Goal: Transaction & Acquisition: Purchase product/service

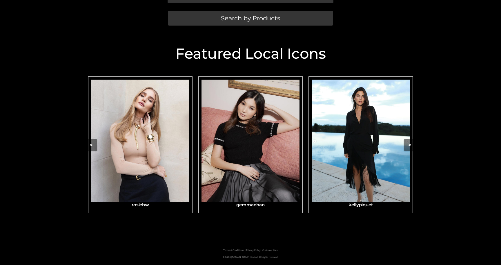
scroll to position [263, 0]
click at [416, 139] on button ">" at bounding box center [410, 145] width 12 height 12
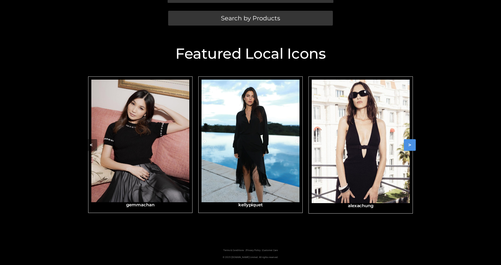
click at [416, 139] on button ">" at bounding box center [410, 145] width 12 height 12
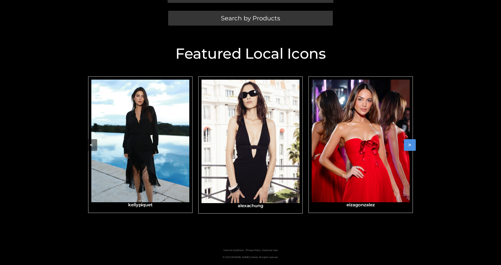
click at [416, 139] on button ">" at bounding box center [410, 145] width 12 height 12
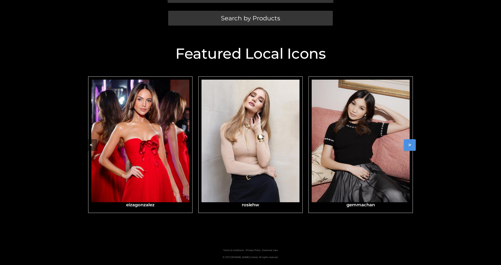
click at [416, 139] on button ">" at bounding box center [410, 145] width 12 height 12
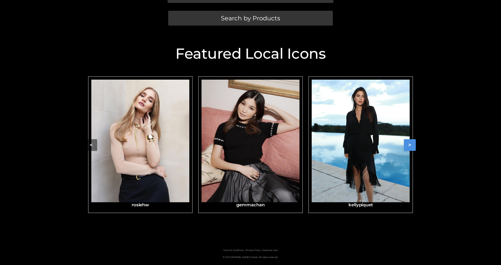
click at [416, 139] on button ">" at bounding box center [410, 145] width 12 height 12
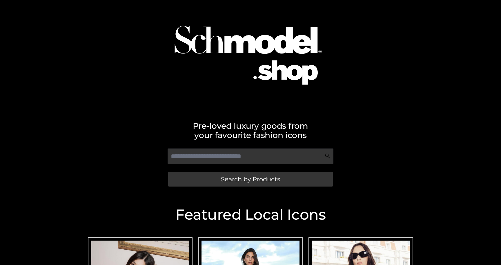
scroll to position [0, 0]
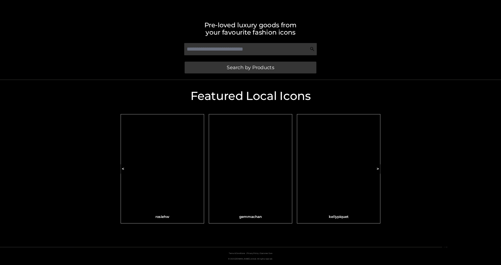
scroll to position [249, 0]
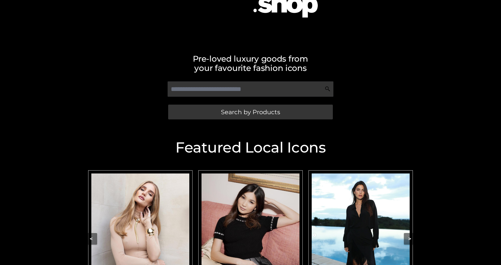
scroll to position [70, 0]
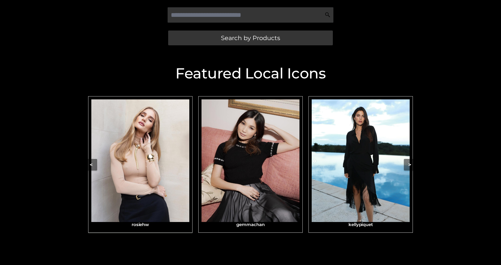
scroll to position [172, 0]
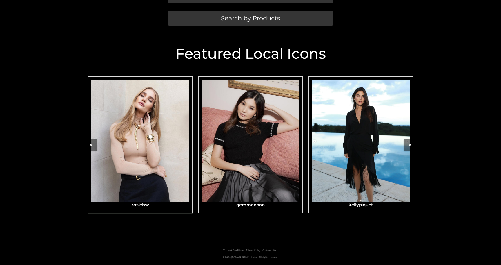
click at [174, 129] on img "Carousel Navigation" at bounding box center [140, 140] width 98 height 123
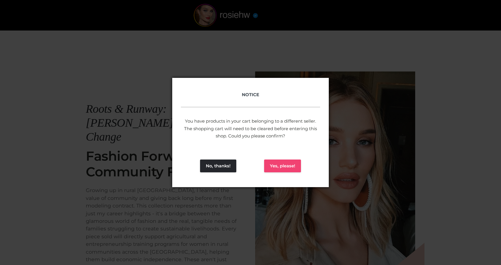
click at [287, 165] on button "Yes, please!" at bounding box center [282, 165] width 37 height 13
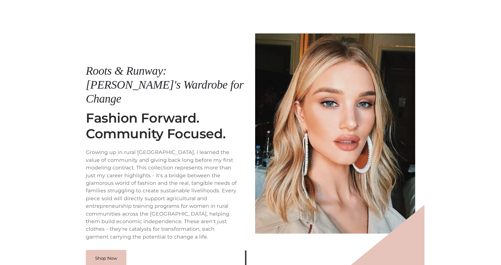
scroll to position [70, 0]
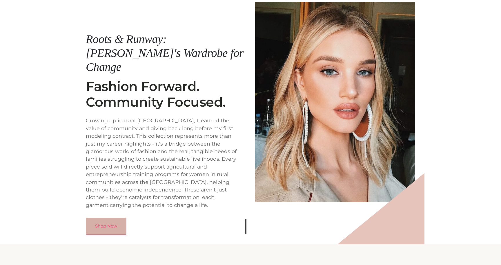
click at [104, 217] on link "Shop Now" at bounding box center [106, 225] width 41 height 17
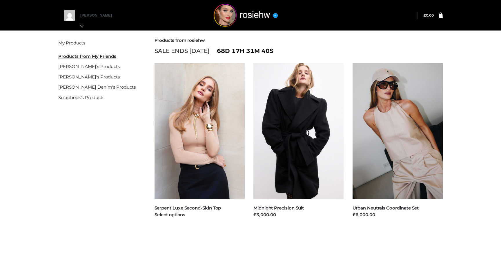
click at [215, 162] on img at bounding box center [200, 130] width 91 height 135
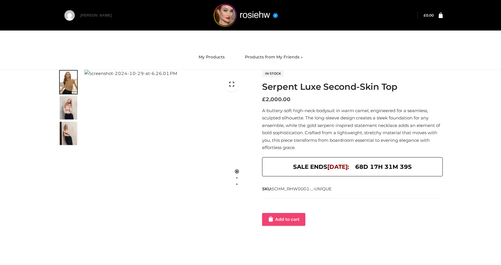
click at [287, 216] on link "Add to cart" at bounding box center [283, 219] width 43 height 13
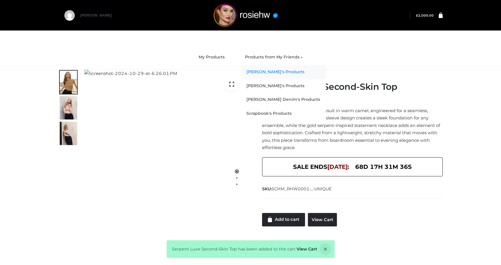
click at [271, 71] on link "gemmachan's Products" at bounding box center [283, 72] width 85 height 14
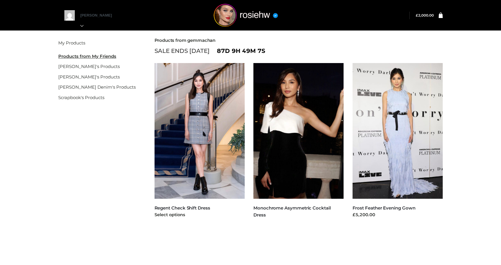
click at [198, 121] on img at bounding box center [200, 130] width 91 height 135
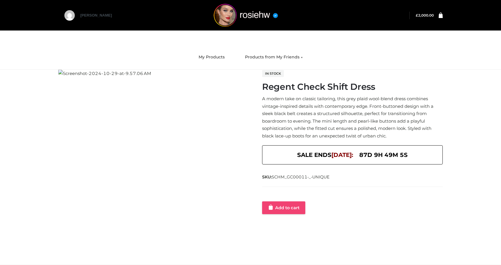
click at [292, 205] on link "Add to cart" at bounding box center [283, 207] width 43 height 13
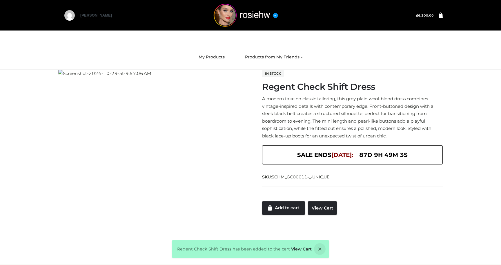
click at [301, 244] on div "Regent Check Shift Dress has been added to the cart View Cart" at bounding box center [250, 248] width 157 height 17
click at [298, 248] on link "View Cart" at bounding box center [301, 248] width 21 height 5
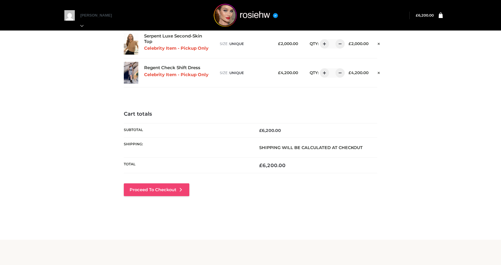
click at [162, 188] on link "Proceed to Checkout" at bounding box center [157, 189] width 66 height 13
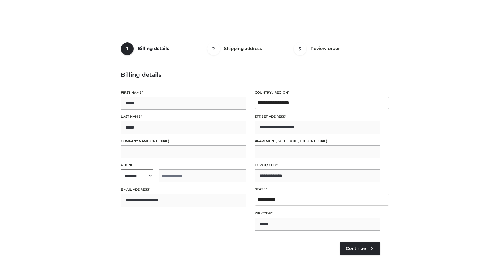
select select "**"
type input "**********"
select select "**"
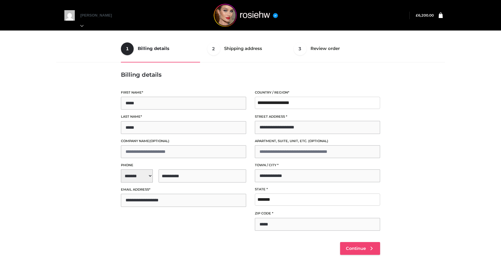
click at [350, 245] on link "Continue" at bounding box center [360, 248] width 40 height 13
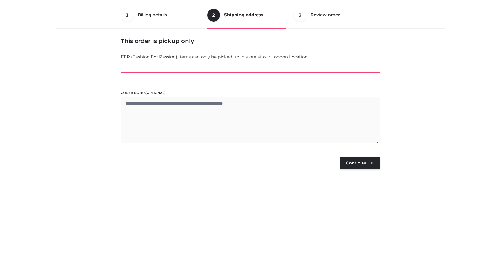
scroll to position [35, 0]
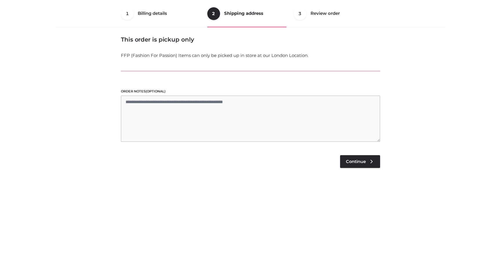
click at [361, 154] on td "£ 6,200.00" at bounding box center [359, 160] width 44 height 14
click at [354, 160] on span "Continue" at bounding box center [356, 161] width 20 height 5
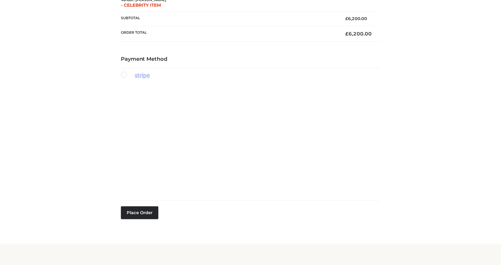
scroll to position [179, 0]
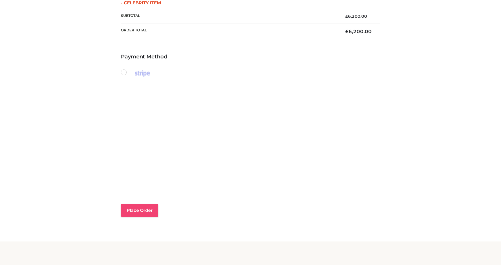
click at [142, 207] on button "Place order" at bounding box center [139, 210] width 37 height 13
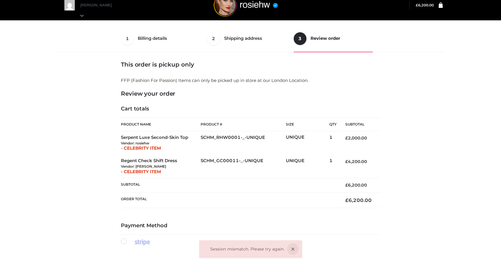
scroll to position [0, 0]
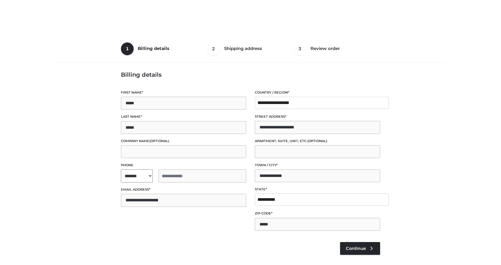
select select "**"
type input "**********"
select select "**"
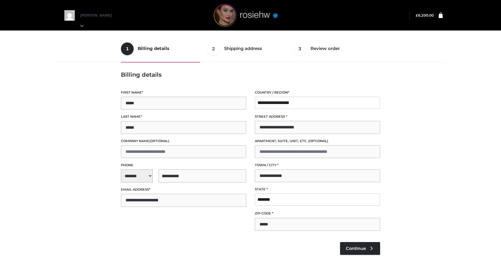
click at [239, 20] on img at bounding box center [246, 15] width 87 height 23
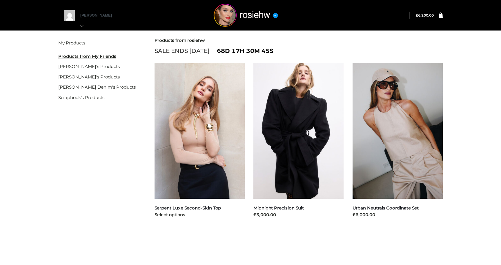
click at [194, 144] on img at bounding box center [200, 130] width 91 height 135
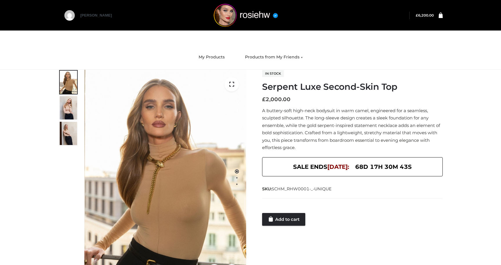
click at [430, 17] on bdi "£ 6,200.00" at bounding box center [425, 15] width 18 height 4
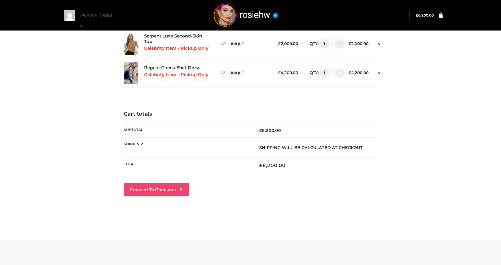
click at [158, 194] on link "Proceed to Checkout" at bounding box center [157, 189] width 66 height 13
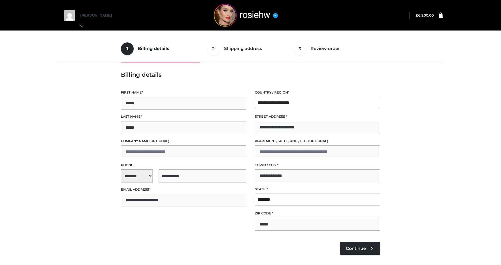
select select "**"
click at [351, 244] on link "Continue" at bounding box center [360, 248] width 40 height 13
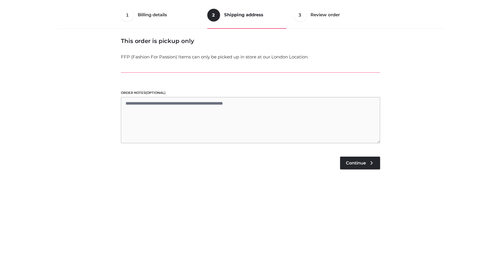
scroll to position [35, 0]
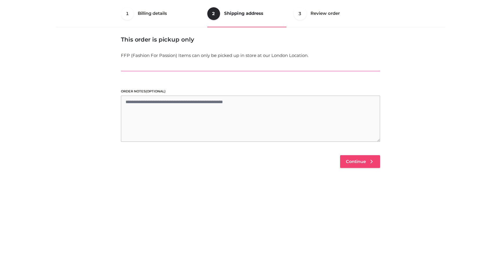
click at [354, 157] on link "Continue" at bounding box center [360, 161] width 40 height 13
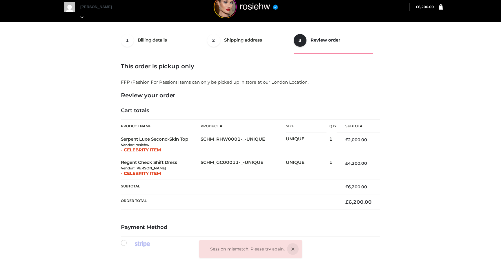
scroll to position [6, 0]
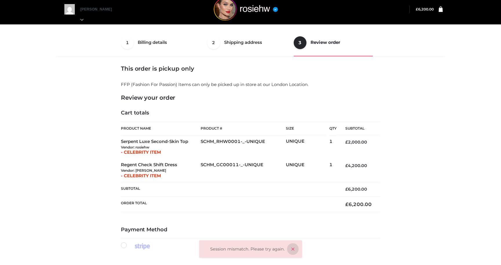
click at [292, 248] on icon at bounding box center [293, 249] width 12 height 12
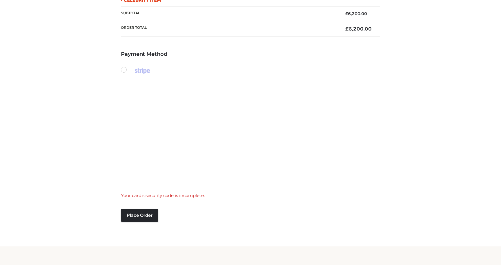
scroll to position [197, 0]
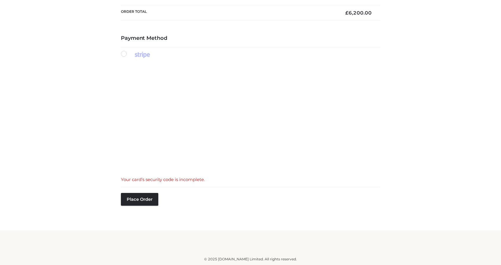
click at [80, 60] on div "1 Billing details Billing 2 Shipping address Shipping 3 Review order Order Bill…" at bounding box center [250, 32] width 393 height 389
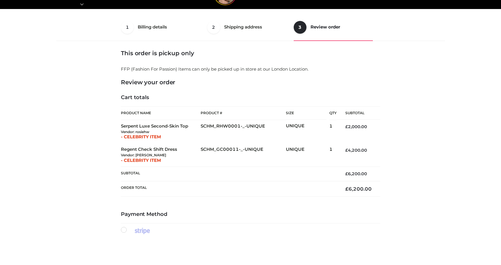
scroll to position [51, 0]
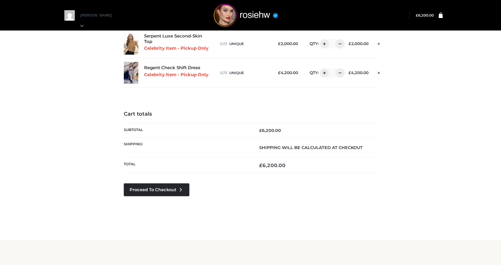
scroll to position [9, 0]
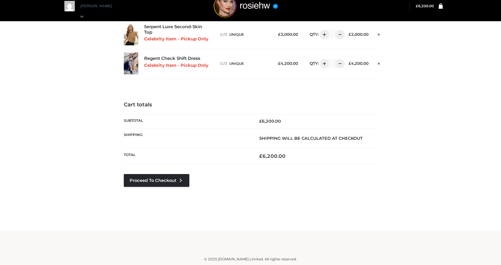
click at [158, 172] on div "Cart totals Subtotal £ 6,200.00 Shipping: Shipping will be calculated at checko…" at bounding box center [251, 153] width 254 height 102
click at [159, 178] on link "Proceed to Checkout" at bounding box center [157, 180] width 66 height 13
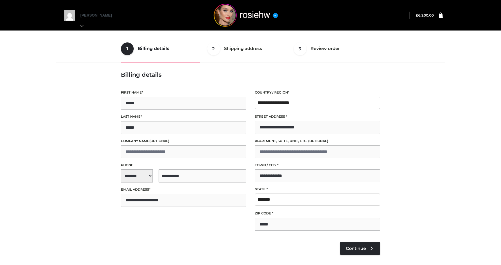
select select "**"
click at [349, 247] on span "Continue" at bounding box center [356, 247] width 20 height 5
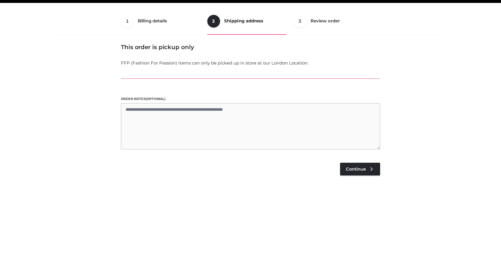
scroll to position [35, 0]
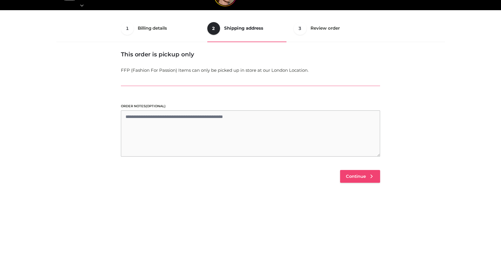
click at [355, 181] on link "Continue" at bounding box center [360, 176] width 40 height 13
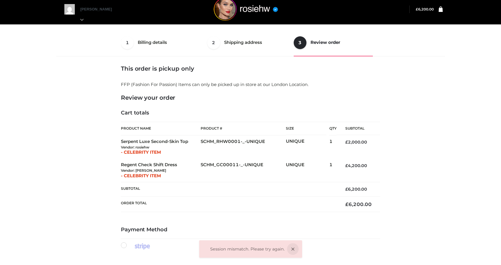
scroll to position [0, 0]
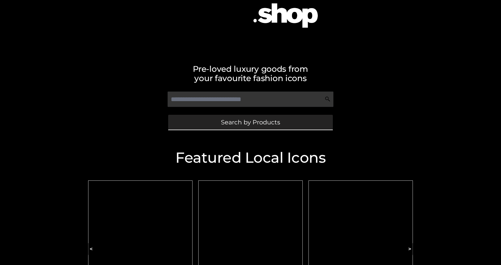
scroll to position [64, 0]
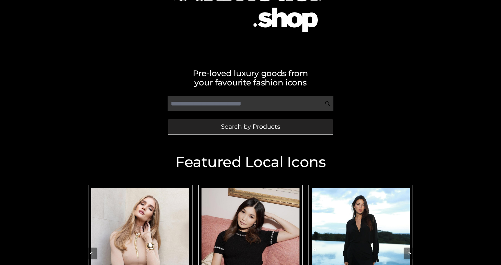
click at [219, 126] on link "Search by Products" at bounding box center [250, 126] width 165 height 15
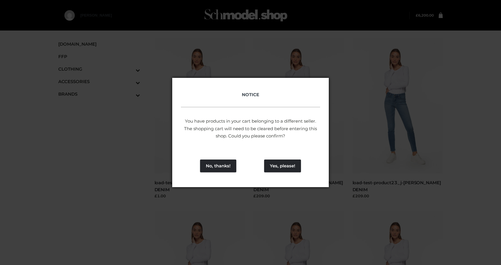
click at [273, 172] on div "No, thanks! Yes, please!" at bounding box center [250, 165] width 157 height 42
click at [275, 169] on button "Yes, please!" at bounding box center [282, 165] width 37 height 13
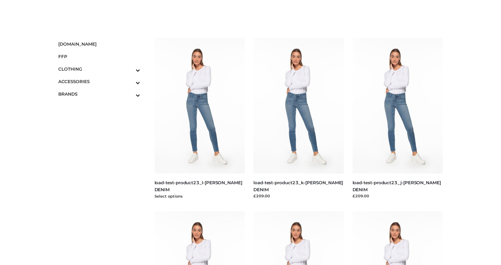
click at [211, 128] on img at bounding box center [200, 105] width 91 height 135
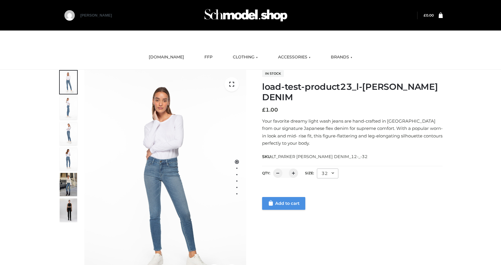
click at [279, 202] on link "Add to cart" at bounding box center [283, 203] width 43 height 13
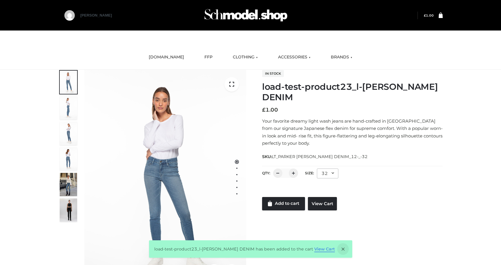
click at [314, 249] on link "View Cart" at bounding box center [324, 248] width 21 height 5
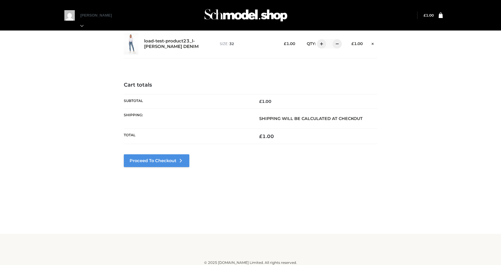
click at [166, 155] on link "Proceed to Checkout" at bounding box center [157, 160] width 66 height 13
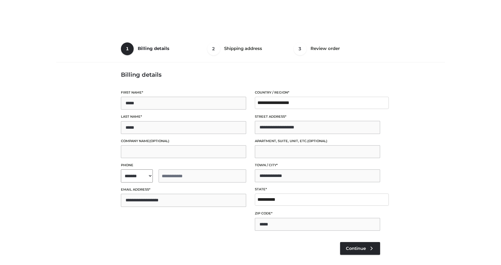
select select "**"
type input "**********"
select select "**"
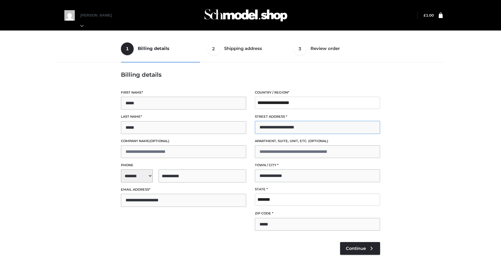
click at [296, 126] on input "**********" at bounding box center [317, 127] width 125 height 13
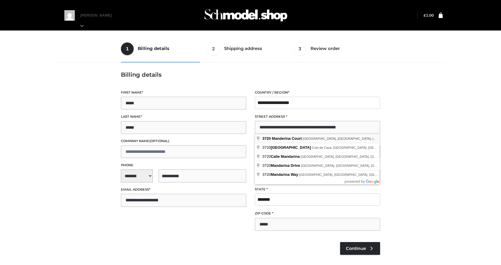
type input "**********"
type input "*****"
select select "**"
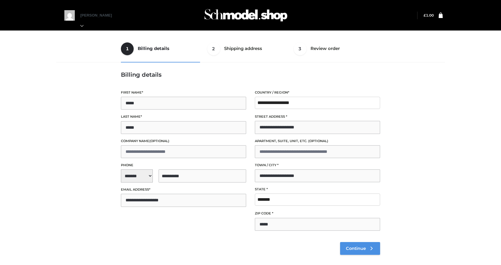
click at [355, 248] on span "Continue" at bounding box center [356, 247] width 20 height 5
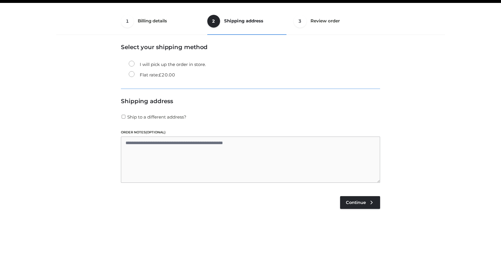
scroll to position [35, 0]
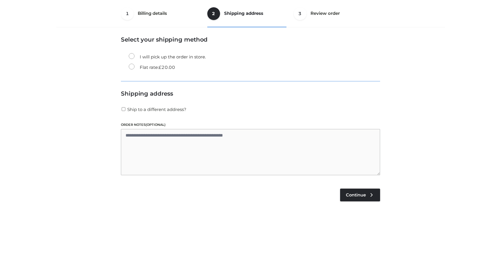
click at [144, 66] on label "Flat rate: £ 20.00" at bounding box center [152, 68] width 46 height 8
click at [351, 194] on span "Continue" at bounding box center [356, 194] width 20 height 5
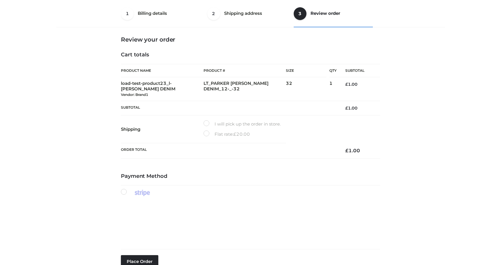
click at [205, 134] on label "Flat rate: £ 20.00" at bounding box center [227, 134] width 46 height 8
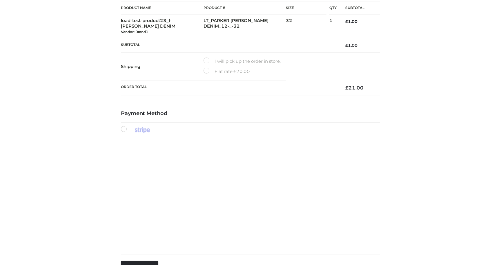
scroll to position [129, 0]
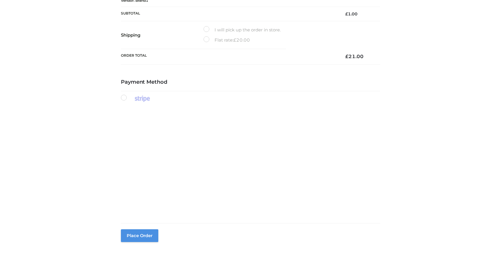
click at [137, 237] on button "Place order" at bounding box center [139, 235] width 37 height 13
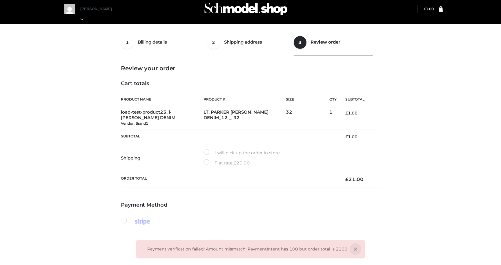
scroll to position [6, 0]
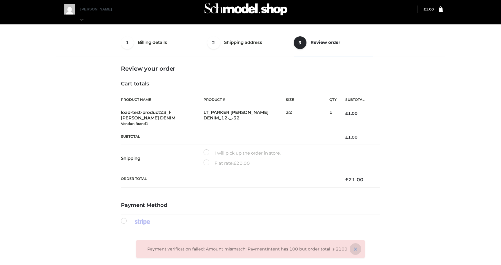
click at [352, 246] on icon at bounding box center [356, 249] width 12 height 12
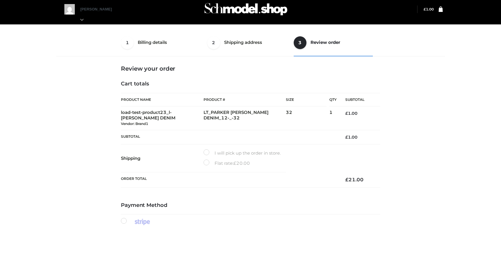
click at [222, 152] on label "I will pick up the order in store." at bounding box center [242, 153] width 77 height 8
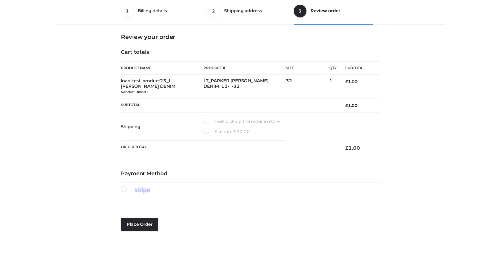
scroll to position [67, 0]
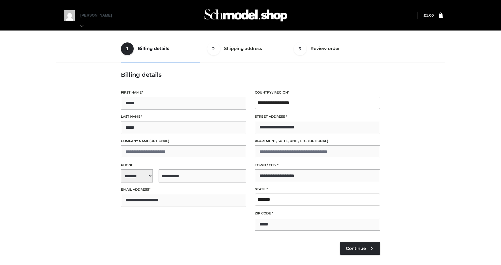
select select "**"
click at [356, 248] on span "Continue" at bounding box center [356, 247] width 20 height 5
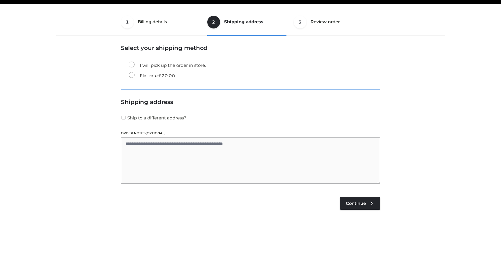
scroll to position [35, 0]
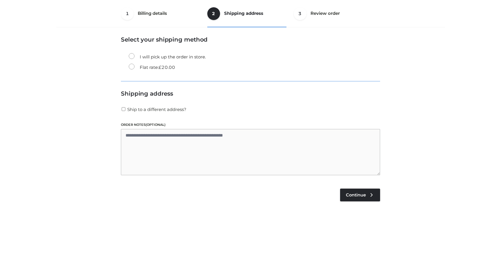
click at [356, 183] on div "Payment Method Place order" at bounding box center [250, 231] width 259 height 116
click at [352, 190] on link "Continue" at bounding box center [360, 194] width 40 height 13
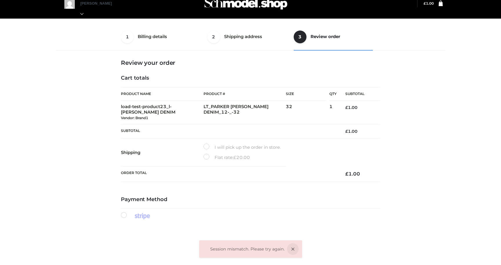
scroll to position [6, 0]
